Goal: Information Seeking & Learning: Find contact information

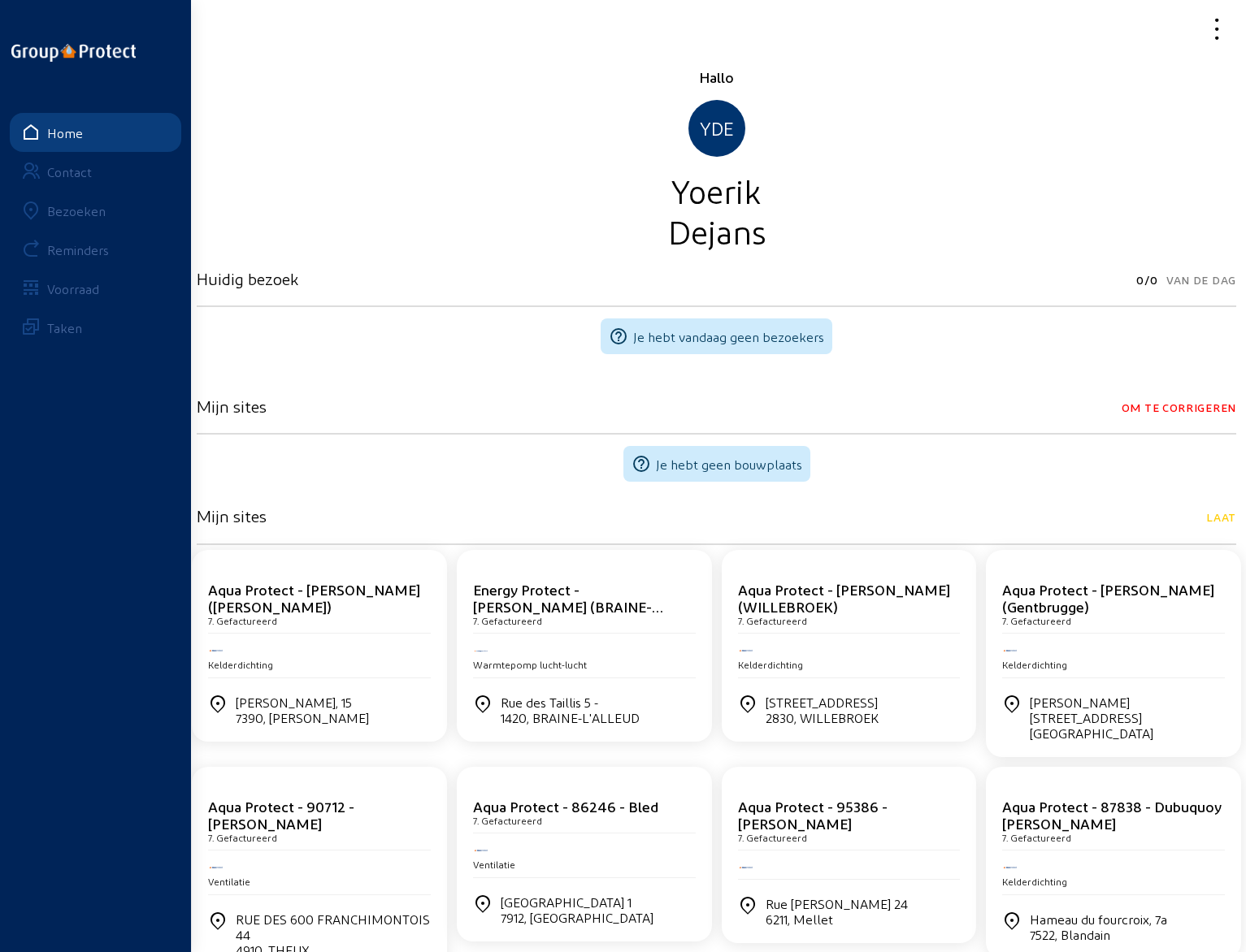
click at [79, 214] on div "Bezoeken" at bounding box center [76, 210] width 59 height 15
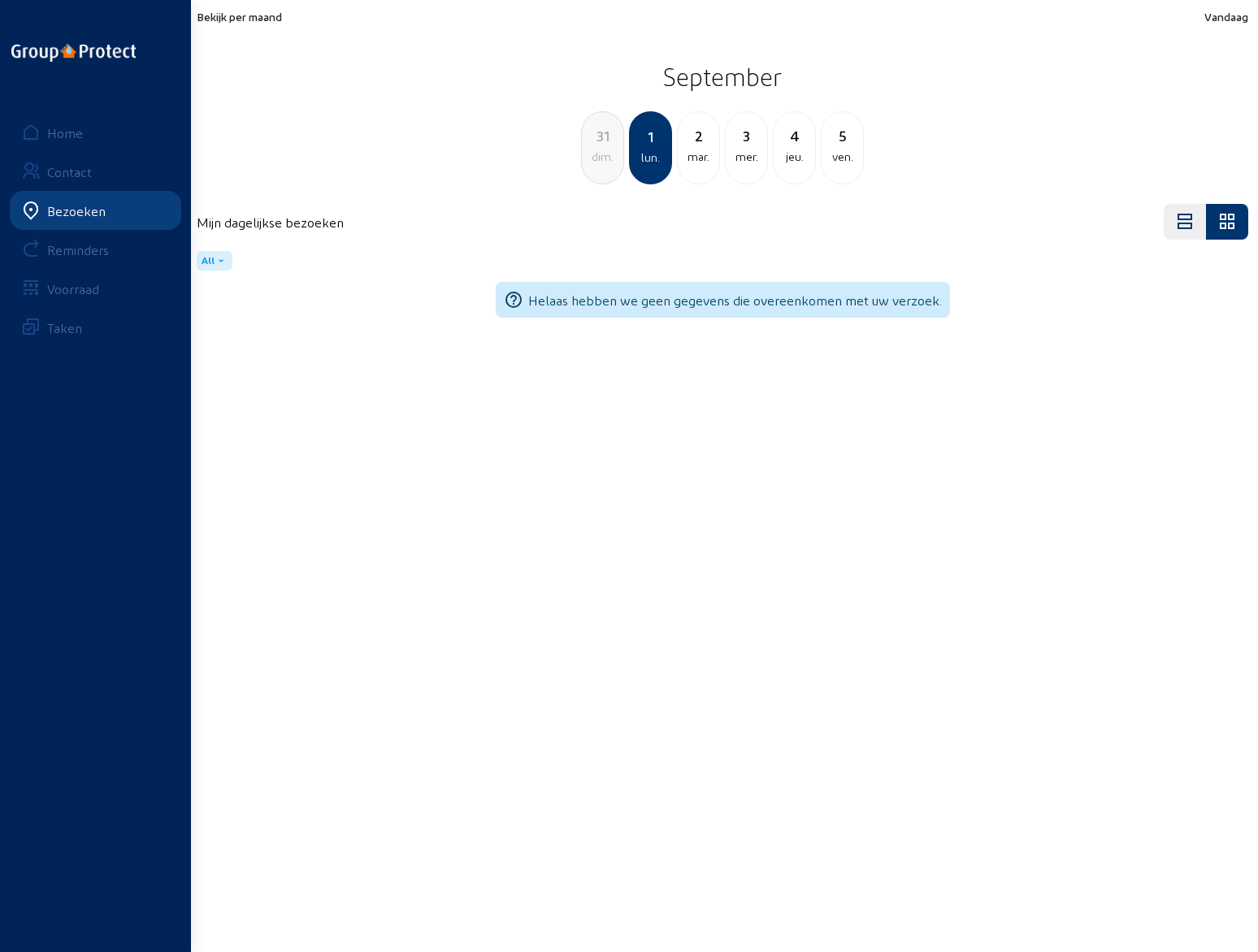
click at [599, 150] on div "dim." at bounding box center [602, 157] width 41 height 19
click at [600, 150] on div "sam." at bounding box center [602, 157] width 41 height 19
click at [600, 150] on div "ven." at bounding box center [602, 157] width 41 height 19
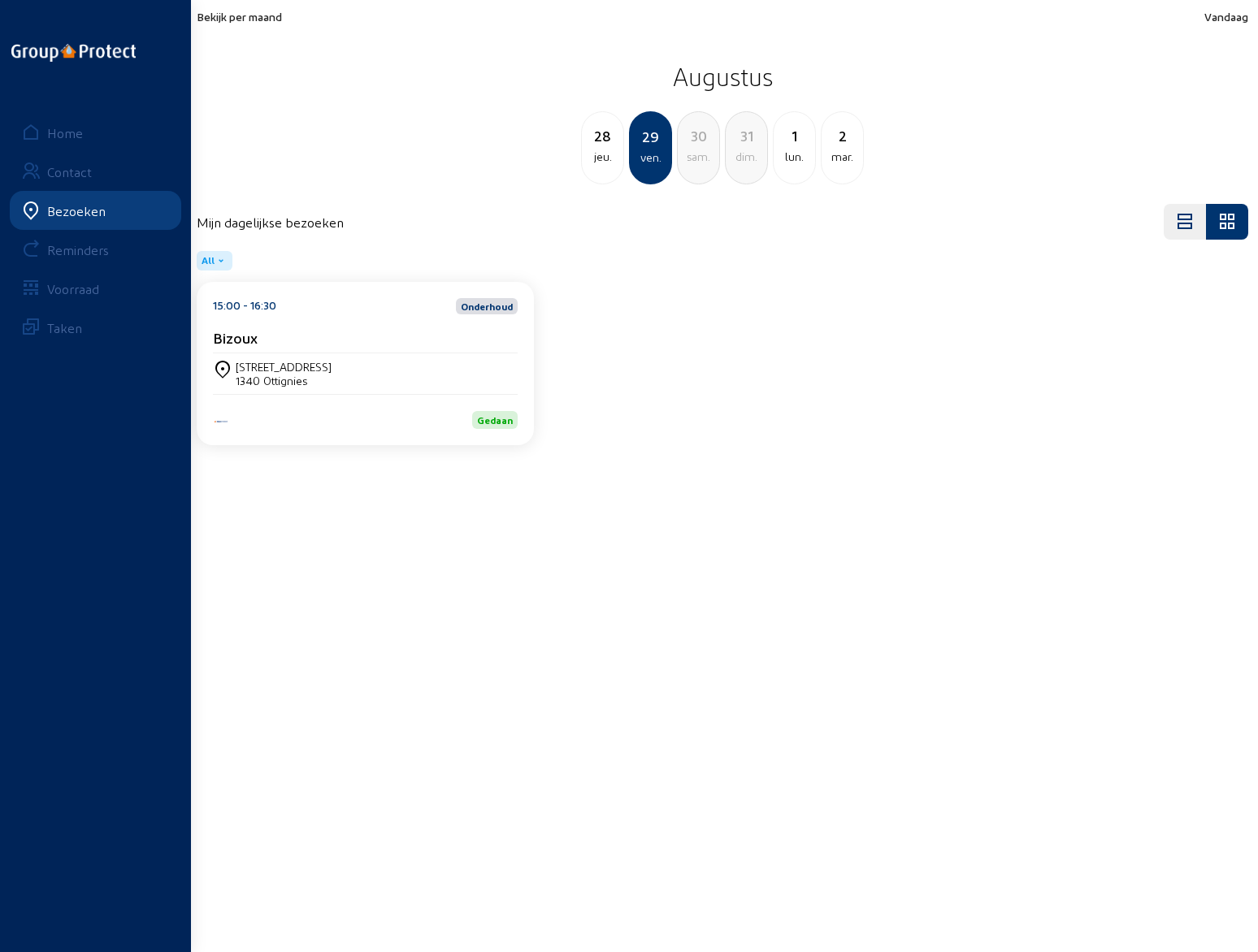
click at [600, 150] on div "jeu." at bounding box center [602, 157] width 41 height 19
click at [298, 351] on div "[PERSON_NAME]" at bounding box center [365, 341] width 305 height 24
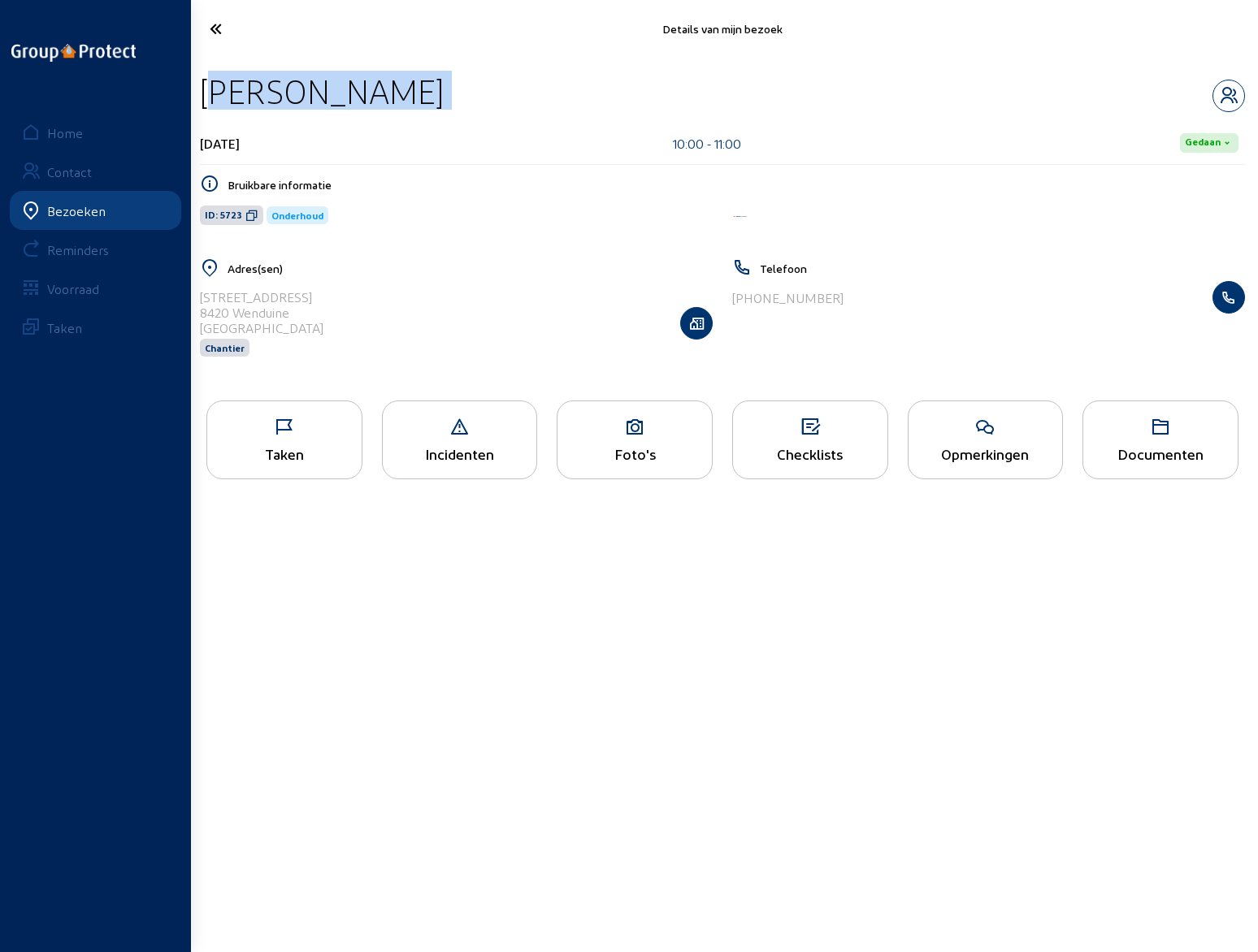
drag, startPoint x: 204, startPoint y: 93, endPoint x: 512, endPoint y: 104, distance: 308.2
click at [512, 104] on div "[PERSON_NAME]" at bounding box center [722, 91] width 1045 height 41
copy div "[PERSON_NAME]"
drag, startPoint x: 201, startPoint y: 295, endPoint x: 327, endPoint y: 296, distance: 126.0
click at [327, 296] on div "[STREET_ADDRESS] Chantier" at bounding box center [457, 323] width 513 height 84
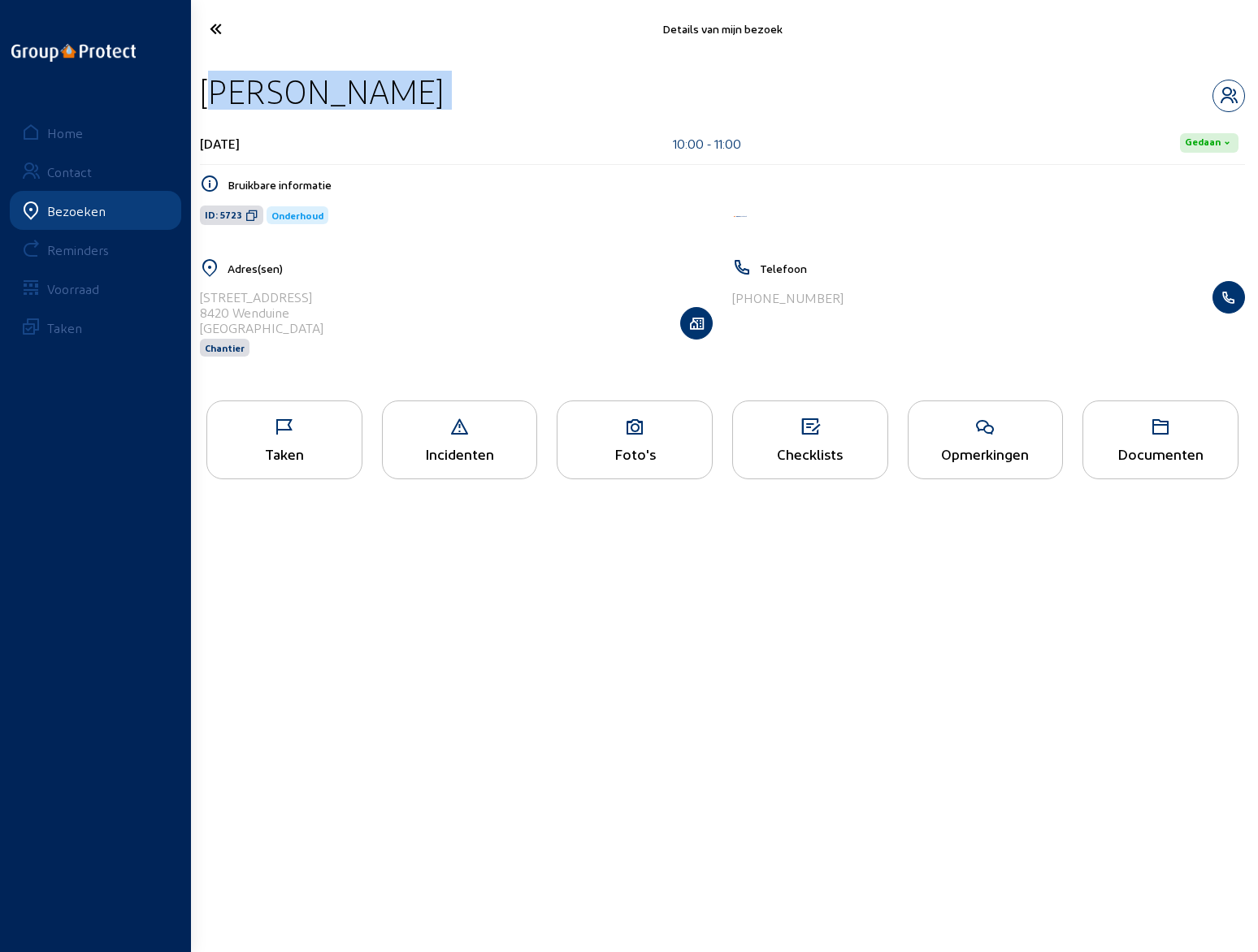
copy div "[STREET_ADDRESS]"
drag, startPoint x: 736, startPoint y: 297, endPoint x: 852, endPoint y: 295, distance: 116.0
click at [852, 295] on div "[PHONE_NUMBER]" at bounding box center [989, 298] width 513 height 33
click at [842, 293] on div "[PHONE_NUMBER]" at bounding box center [989, 298] width 513 height 33
drag, startPoint x: 738, startPoint y: 299, endPoint x: 845, endPoint y: 299, distance: 107.0
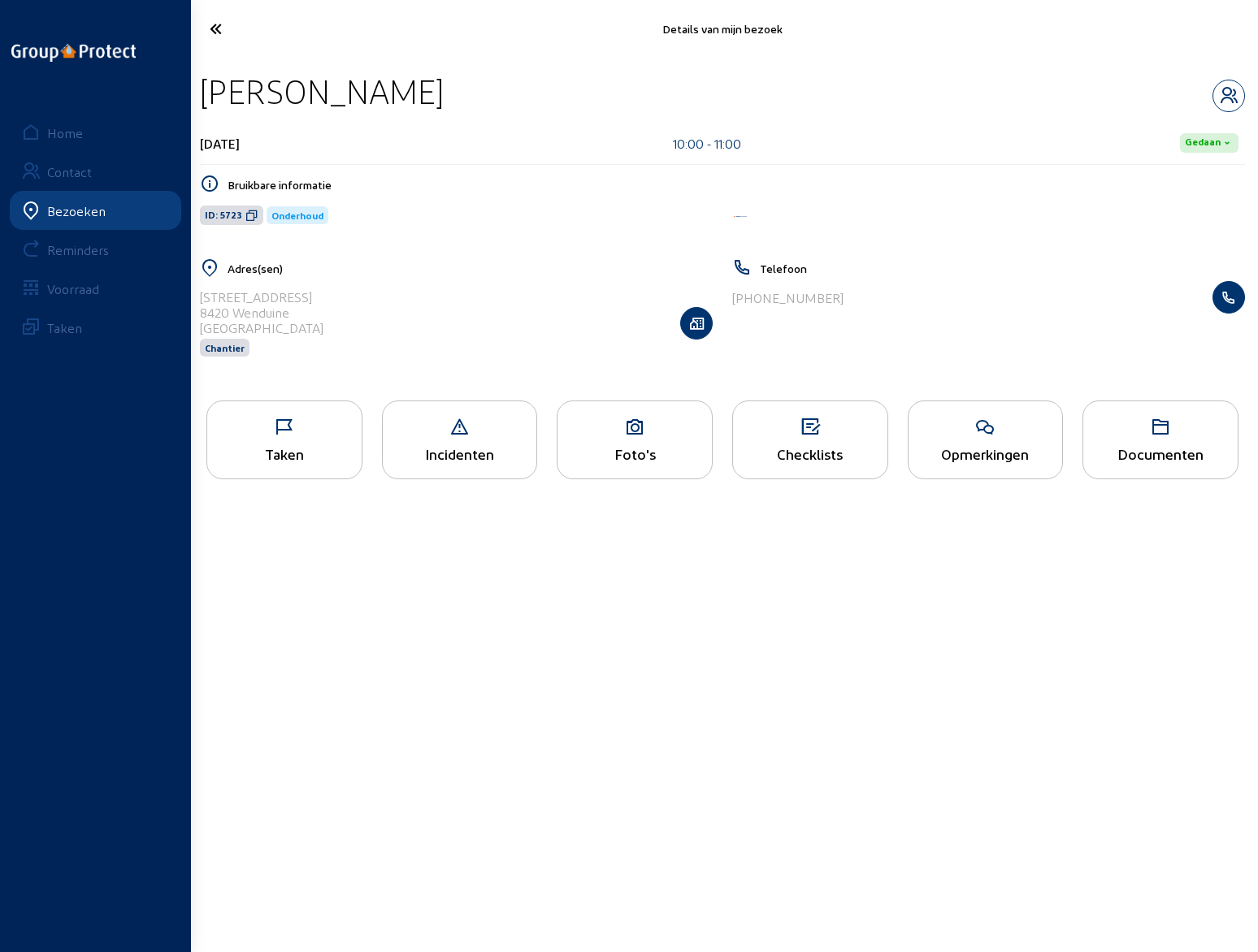
click at [845, 299] on div "[PHONE_NUMBER]" at bounding box center [989, 298] width 513 height 33
copy div "32 494 30 17 72"
click at [1236, 94] on icon "button" at bounding box center [1229, 96] width 31 height 19
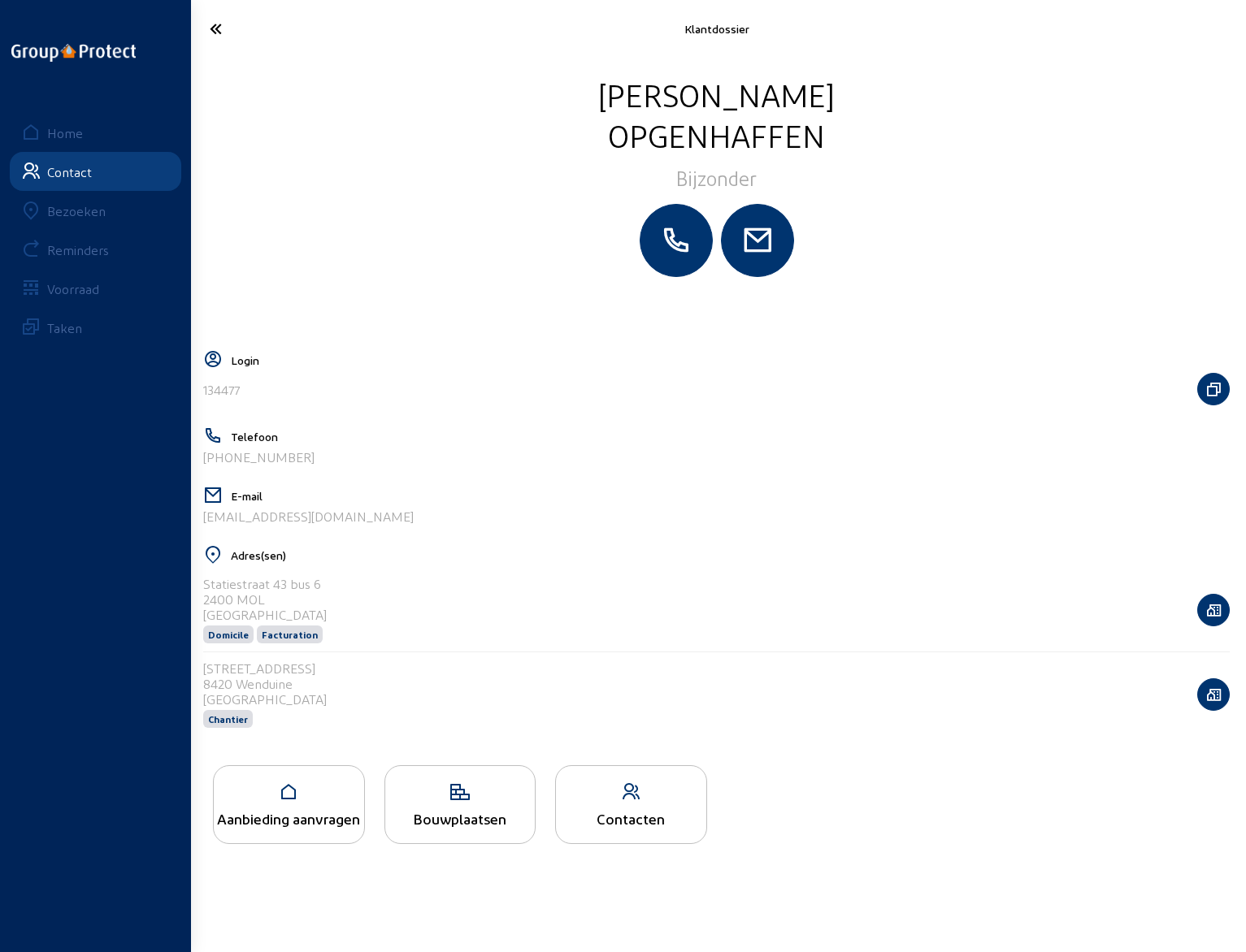
drag, startPoint x: 398, startPoint y: 518, endPoint x: 193, endPoint y: 534, distance: 205.6
click at [193, 534] on div "[PERSON_NAME] Bijzonder Login 134477 Telefoon [PHONE_NUMBER] E-mail [EMAIL_ADDR…" at bounding box center [716, 504] width 1059 height 892
copy div "[EMAIL_ADDRESS][DOMAIN_NAME]"
click at [215, 29] on icon at bounding box center [275, 28] width 147 height 28
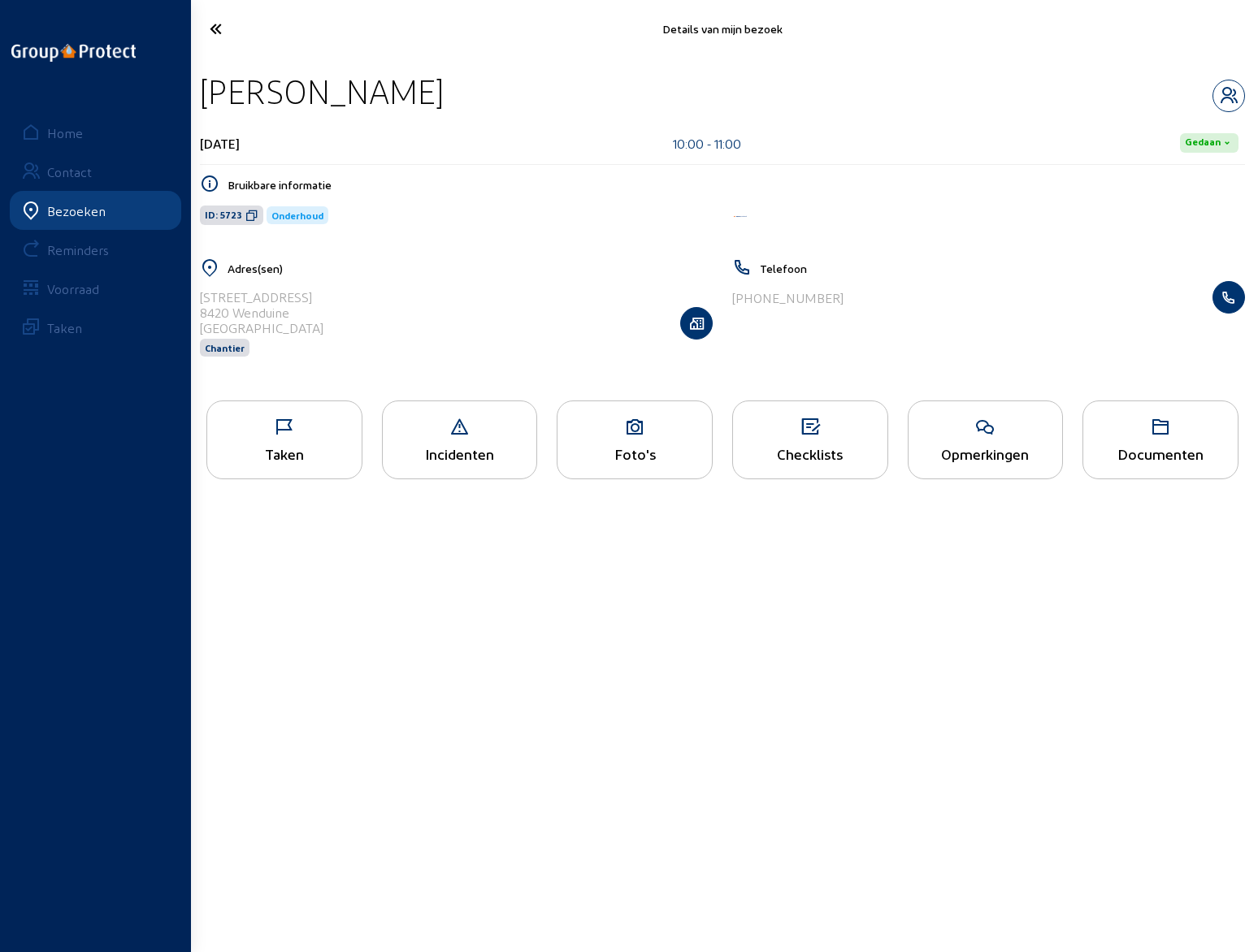
click at [971, 455] on div "Opmerkingen" at bounding box center [986, 453] width 154 height 17
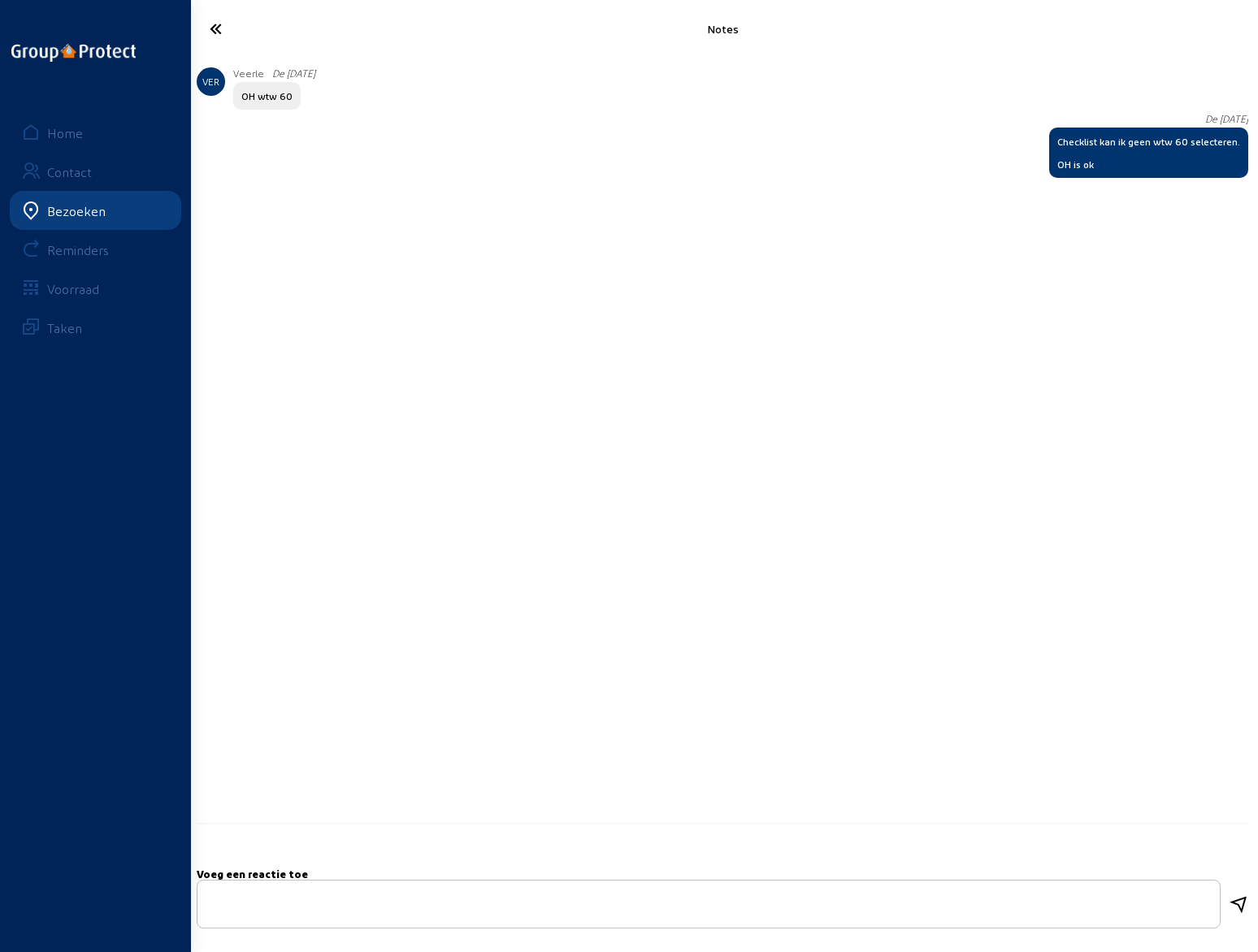
click at [220, 26] on icon at bounding box center [276, 28] width 149 height 28
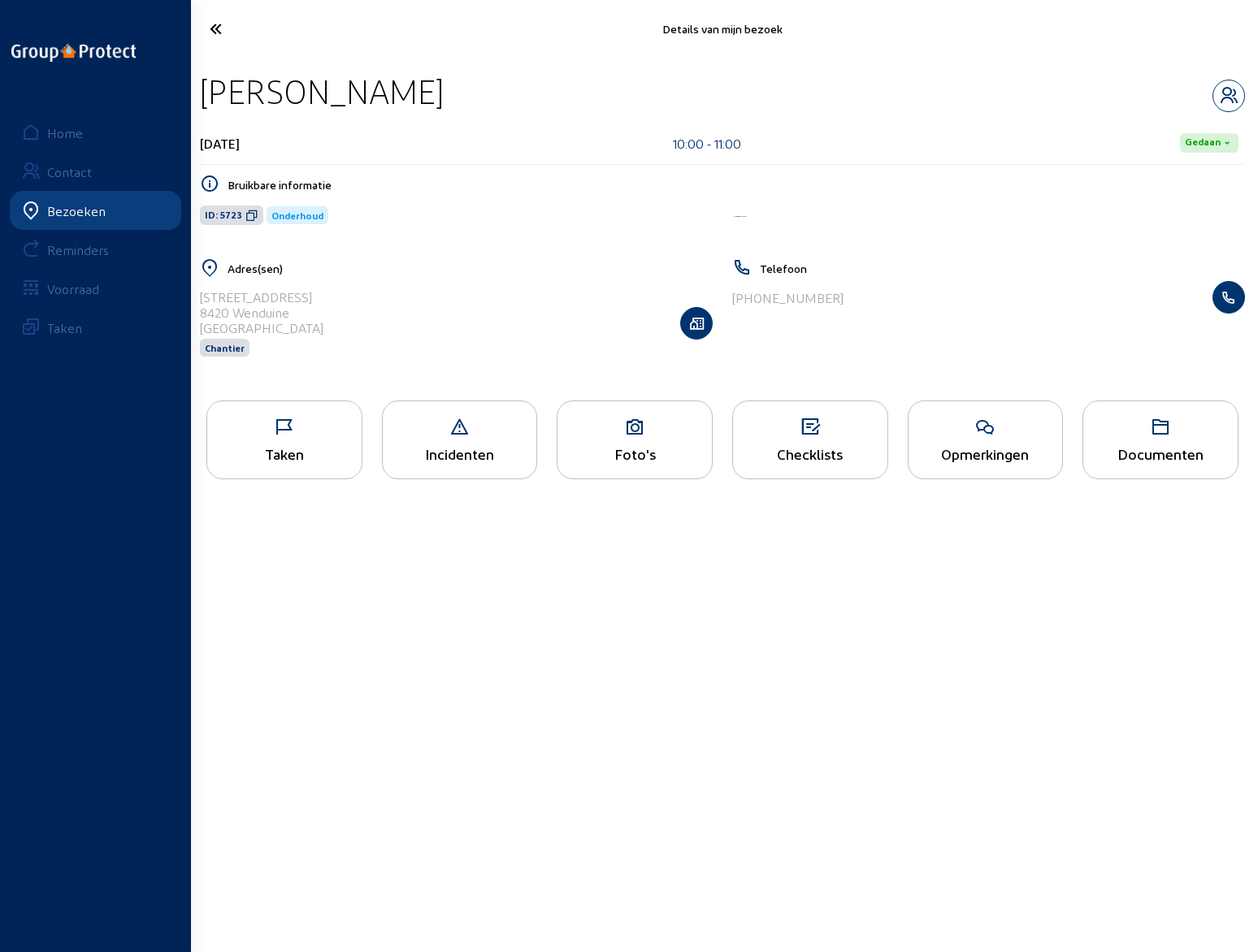
drag, startPoint x: 606, startPoint y: 783, endPoint x: 600, endPoint y: 732, distance: 51.4
click at [606, 783] on main "Details van mijn bezoek [PERSON_NAME] [DATE] 10:00 - 11:00 [PERSON_NAME] inform…" at bounding box center [629, 452] width 1258 height 903
click at [218, 28] on icon at bounding box center [276, 28] width 149 height 28
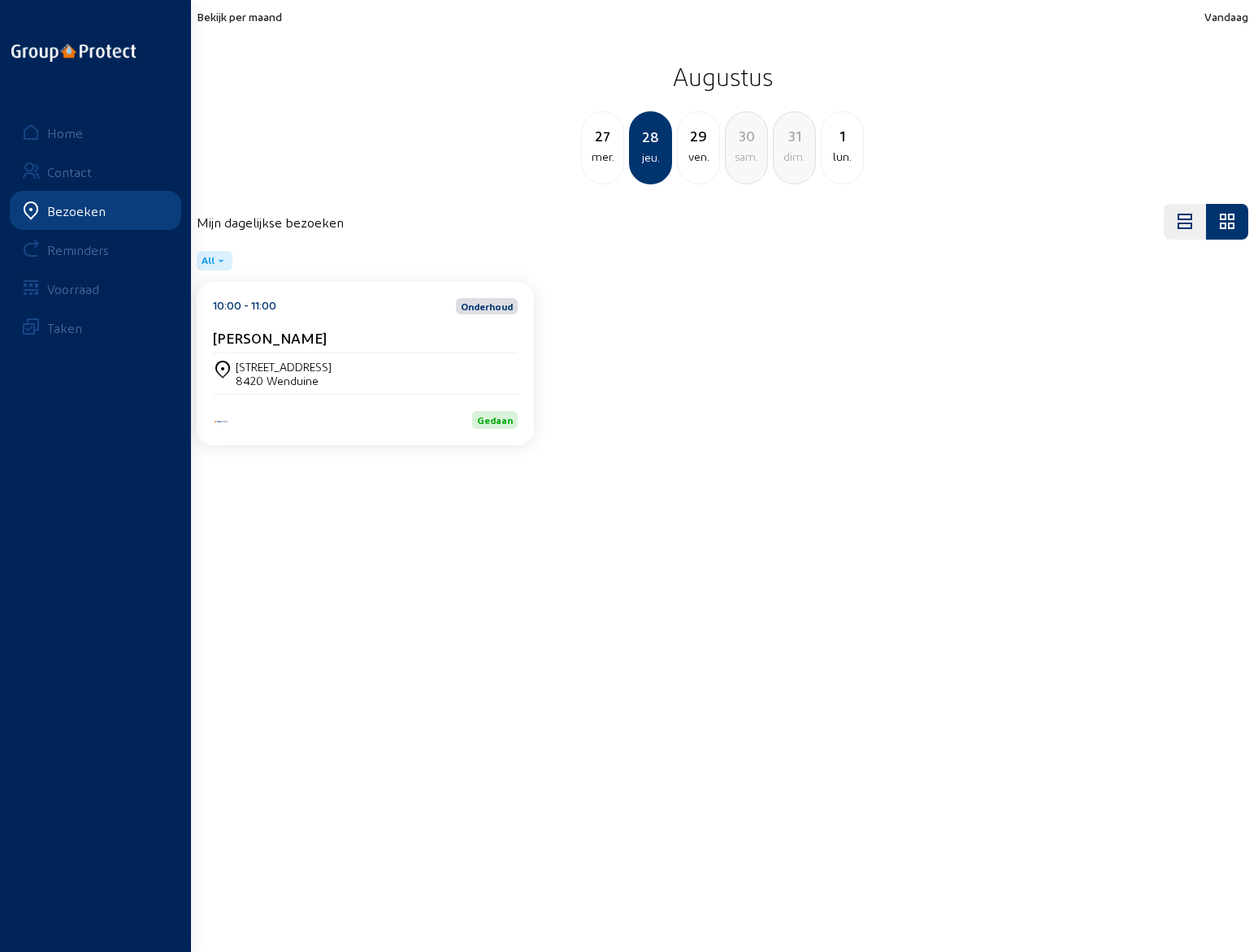
click at [700, 143] on div "29" at bounding box center [698, 135] width 41 height 23
click at [330, 349] on div "Bizoux" at bounding box center [365, 341] width 305 height 24
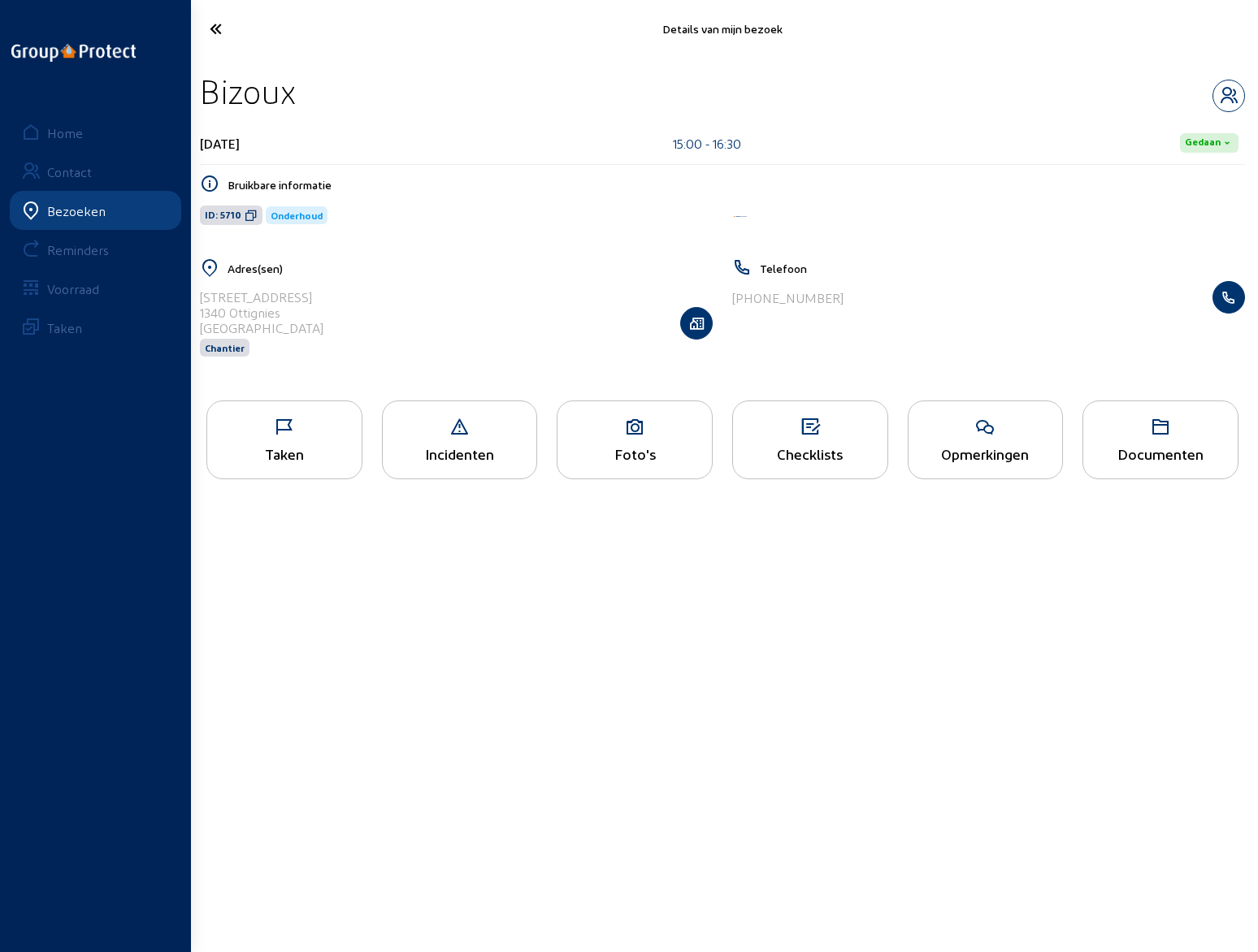
click at [217, 89] on div "Bizoux" at bounding box center [248, 91] width 96 height 41
copy div "Bizoux"
drag, startPoint x: 201, startPoint y: 297, endPoint x: 346, endPoint y: 301, distance: 145.1
click at [346, 301] on div "[STREET_ADDRESS] Chantier" at bounding box center [457, 323] width 513 height 84
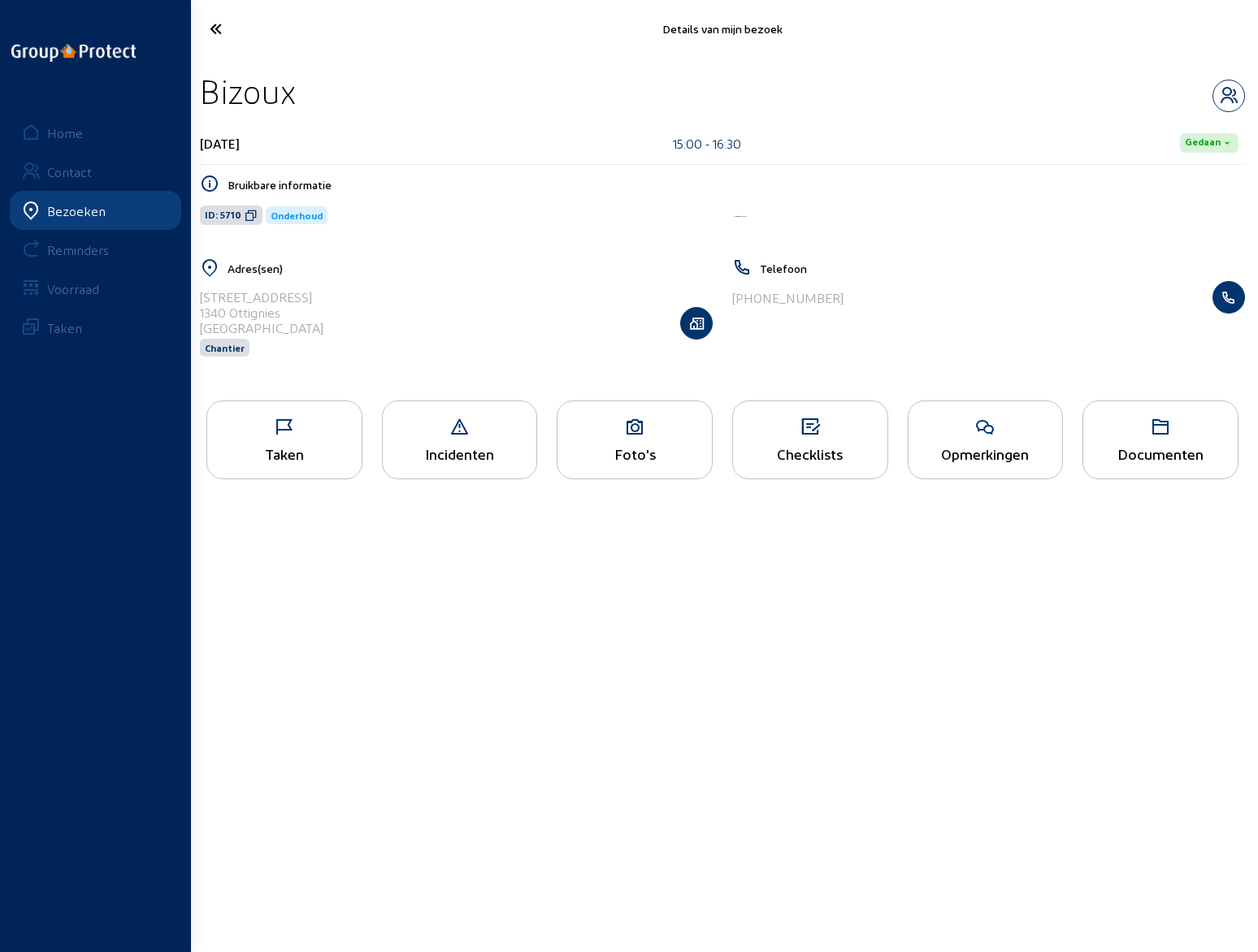
copy div "[STREET_ADDRESS]"
drag, startPoint x: 739, startPoint y: 297, endPoint x: 883, endPoint y: 294, distance: 144.0
click at [883, 294] on div "[PHONE_NUMBER]" at bounding box center [989, 298] width 513 height 33
copy div "32 497 87 09 47"
click at [1229, 92] on icon "button" at bounding box center [1229, 96] width 31 height 19
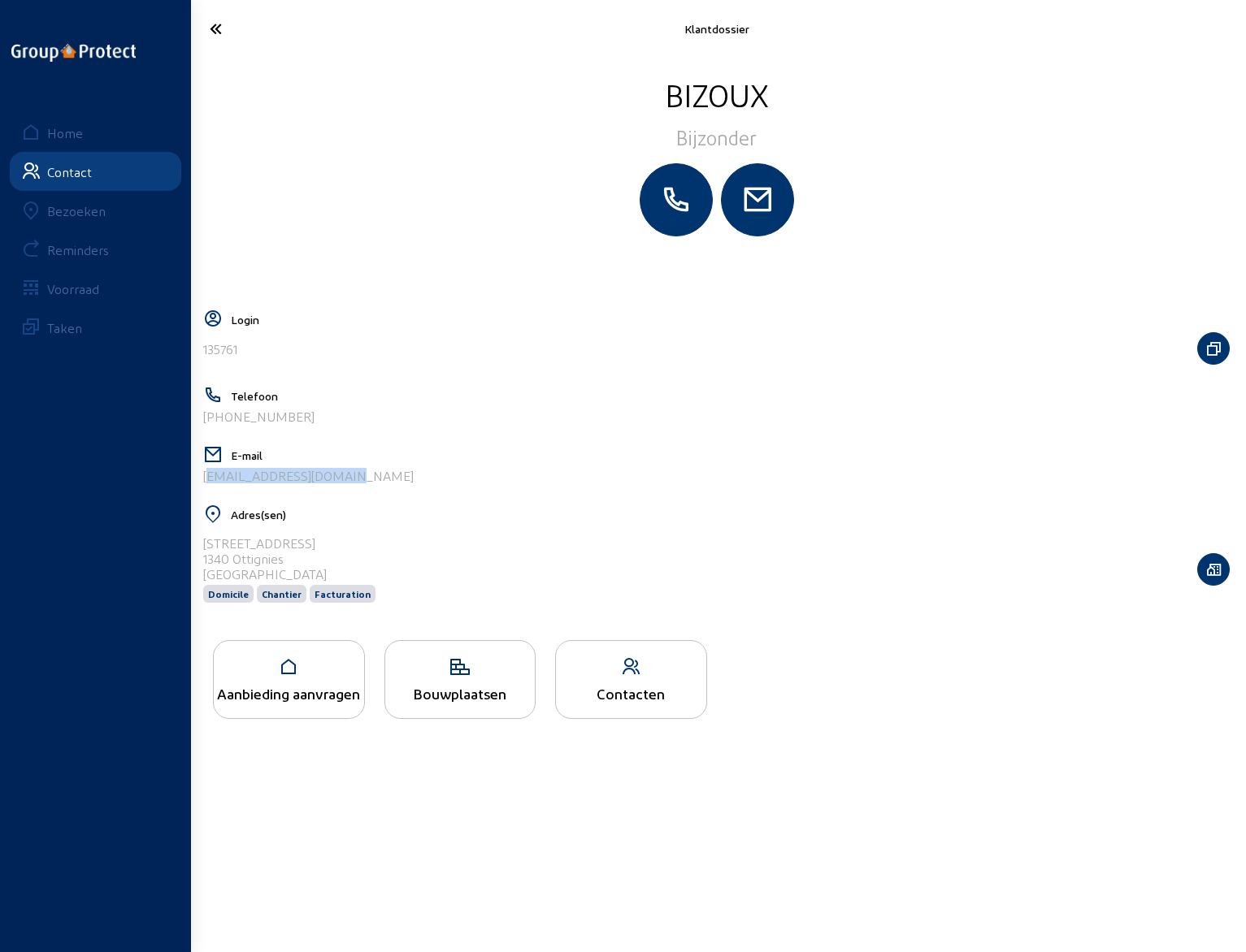
drag, startPoint x: 351, startPoint y: 474, endPoint x: 193, endPoint y: 483, distance: 158.3
click at [193, 483] on div "Bizoux Bijzonder Login 135761 Telefoon [PHONE_NUMBER] E-mail [EMAIL_ADDRESS][DO…" at bounding box center [716, 504] width 1059 height 892
copy div "[EMAIL_ADDRESS][DOMAIN_NAME]"
click at [212, 29] on icon at bounding box center [275, 28] width 147 height 28
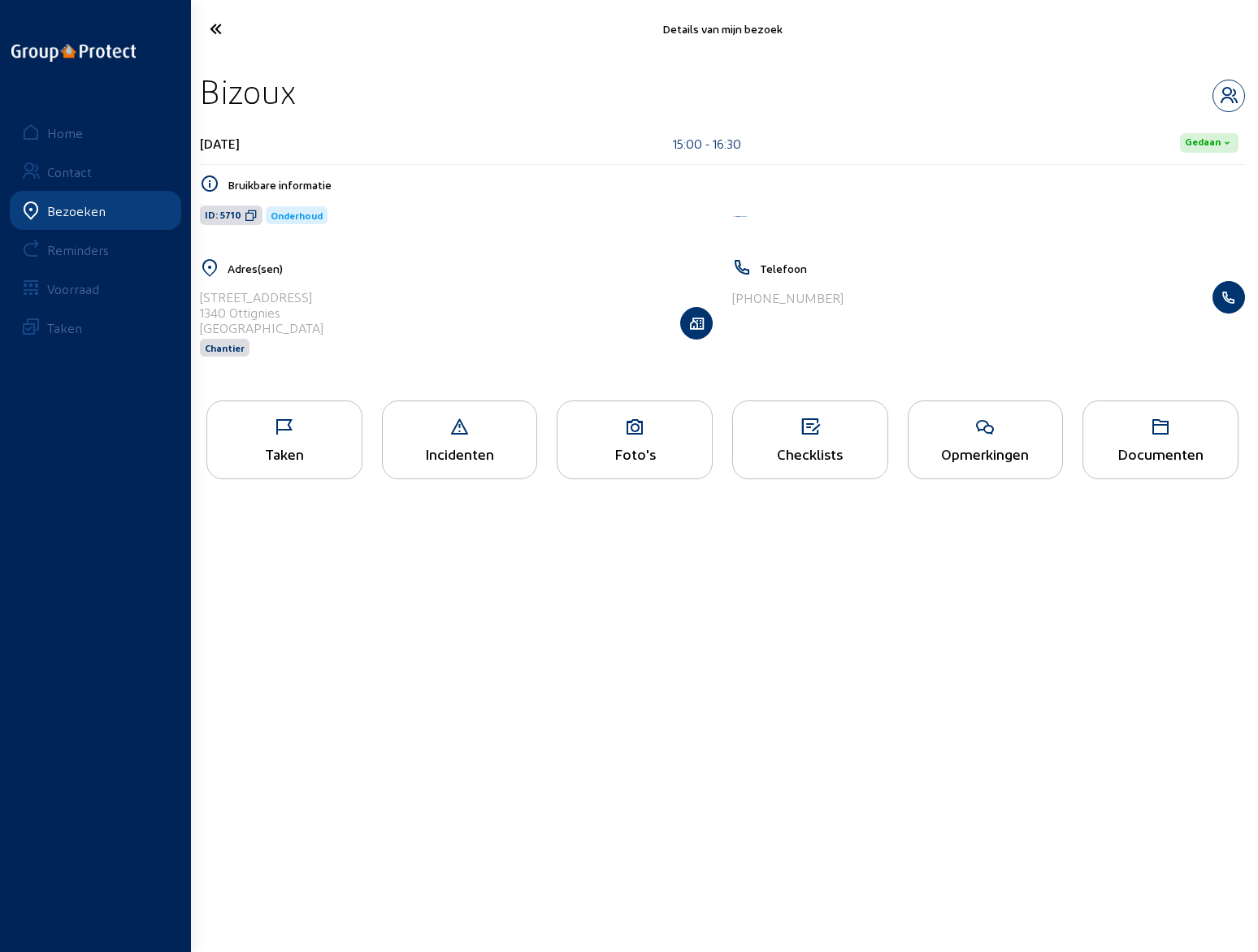
click at [966, 426] on icon at bounding box center [986, 427] width 154 height 19
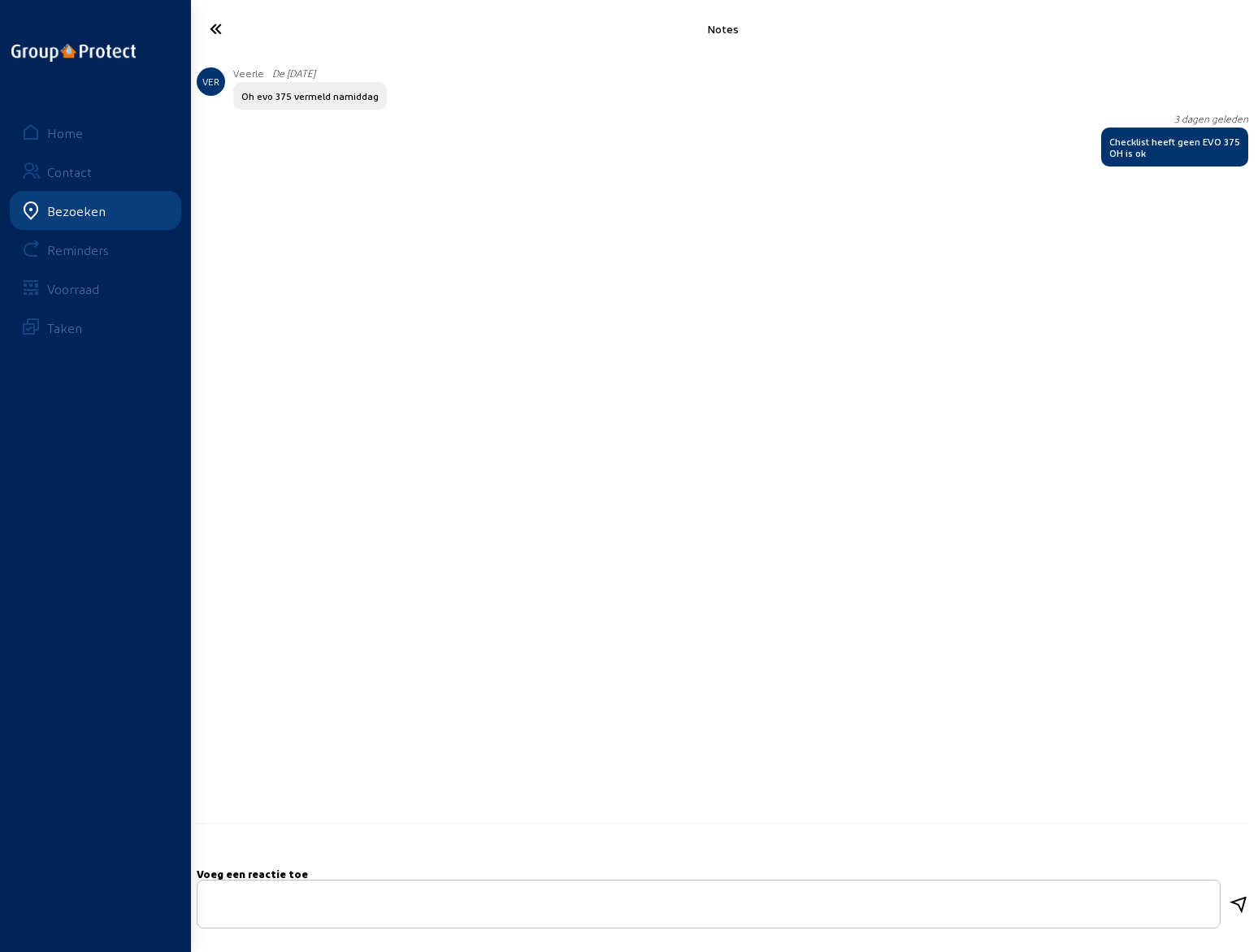
click at [218, 29] on icon at bounding box center [276, 28] width 149 height 28
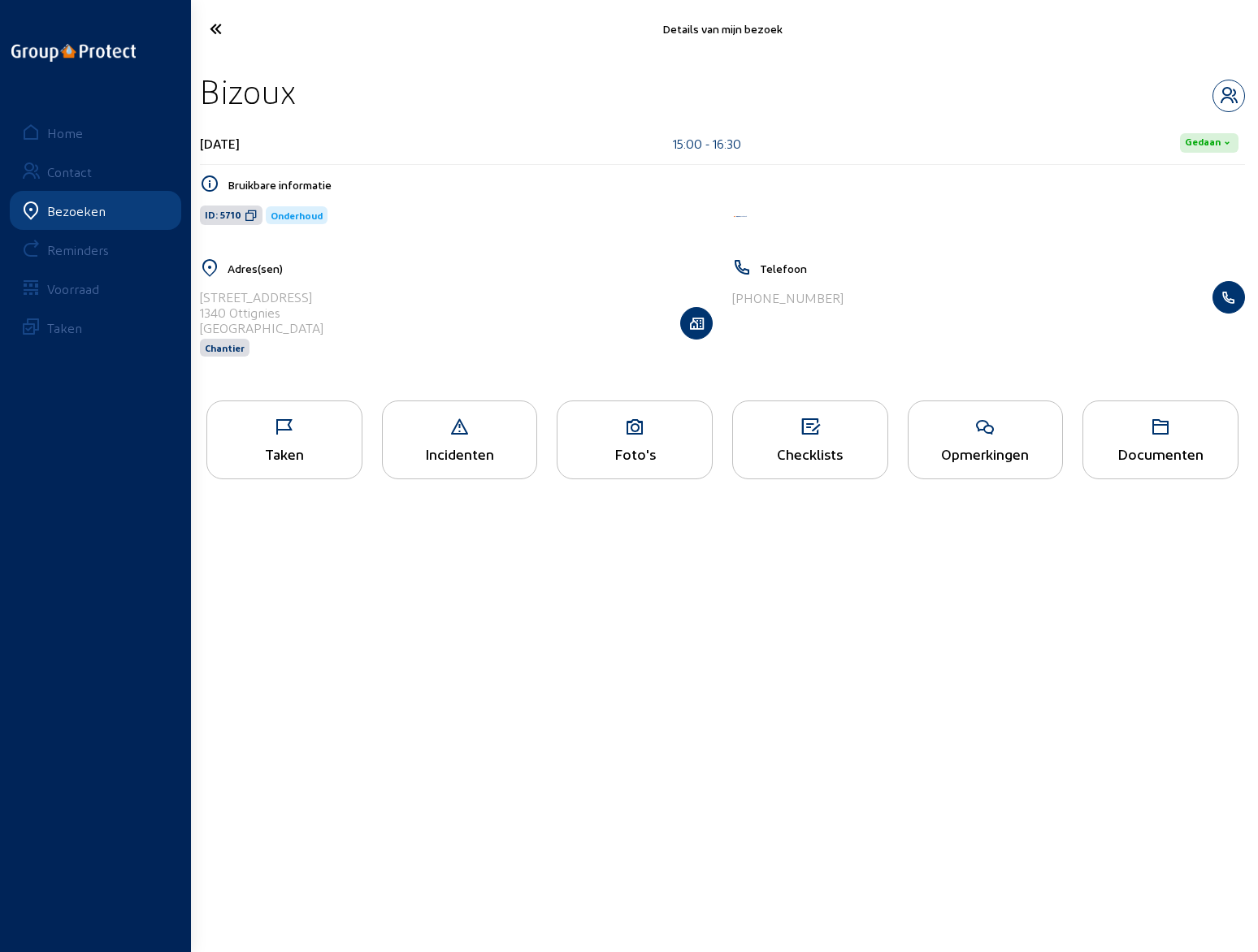
click at [218, 29] on icon at bounding box center [276, 28] width 149 height 28
